Goal: Task Accomplishment & Management: Use online tool/utility

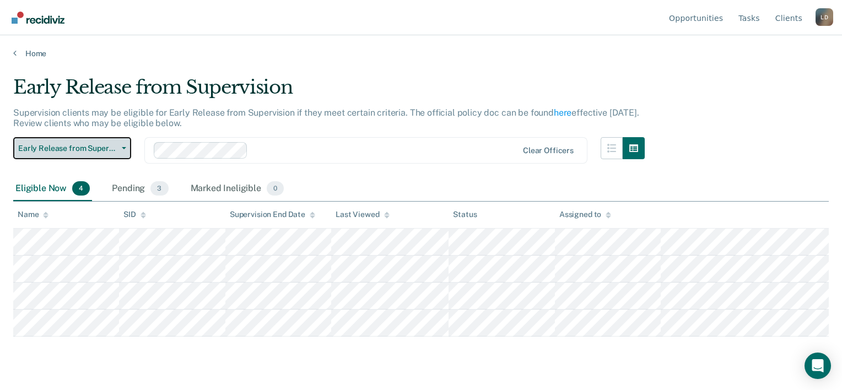
click at [82, 145] on span "Early Release from Supervision" at bounding box center [67, 148] width 99 height 9
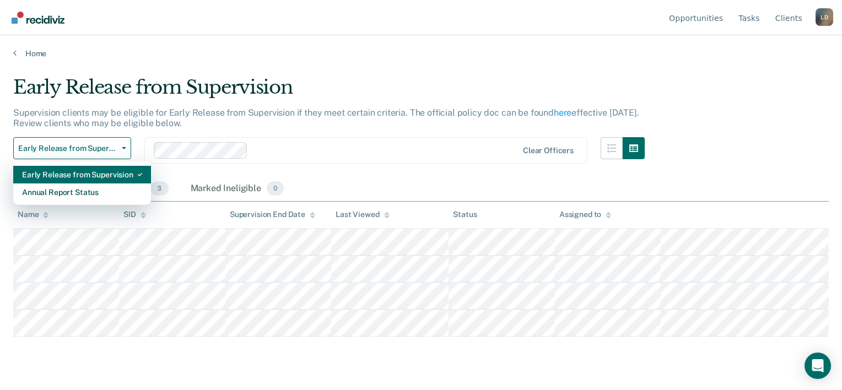
click at [93, 175] on div "Early Release from Supervision" at bounding box center [82, 175] width 120 height 18
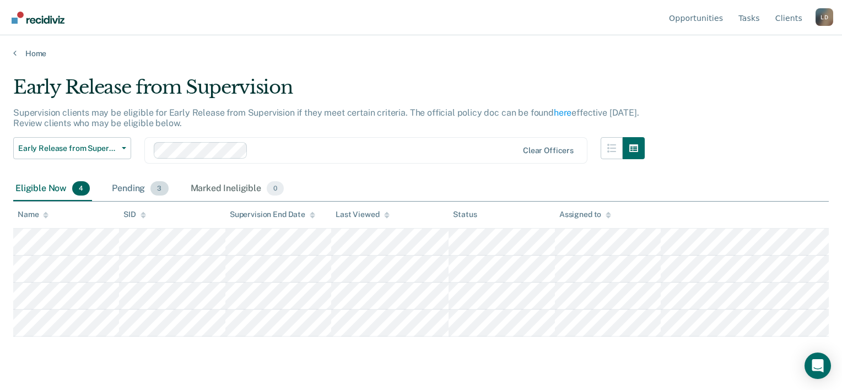
click at [136, 187] on div "Pending 3" at bounding box center [140, 189] width 61 height 24
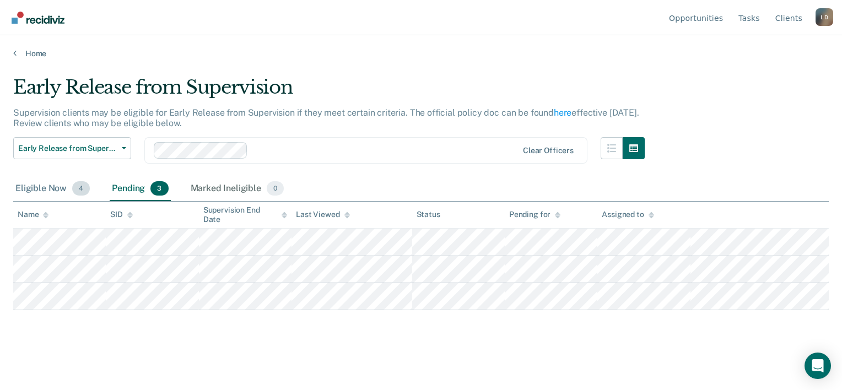
click at [48, 187] on div "Eligible Now 4" at bounding box center [52, 189] width 79 height 24
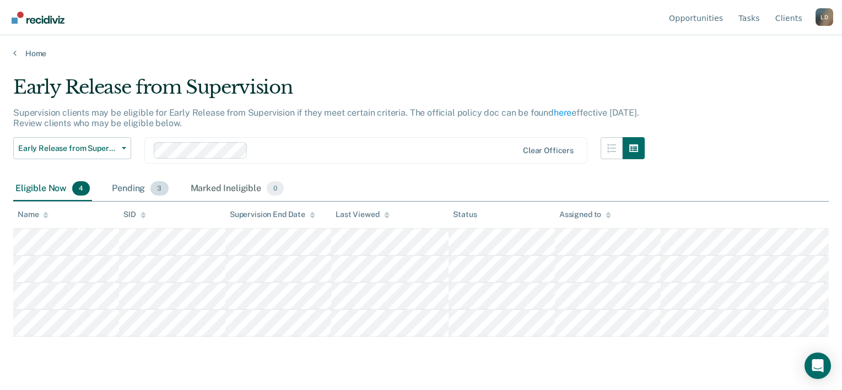
click at [118, 187] on div "Pending 3" at bounding box center [140, 189] width 61 height 24
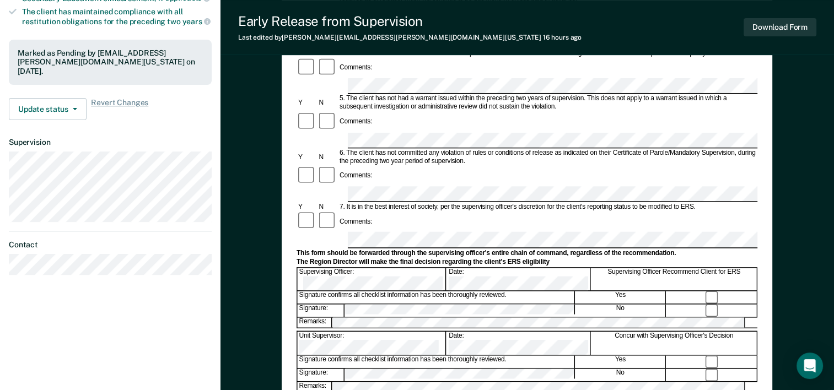
scroll to position [331, 0]
